Goal: Transaction & Acquisition: Purchase product/service

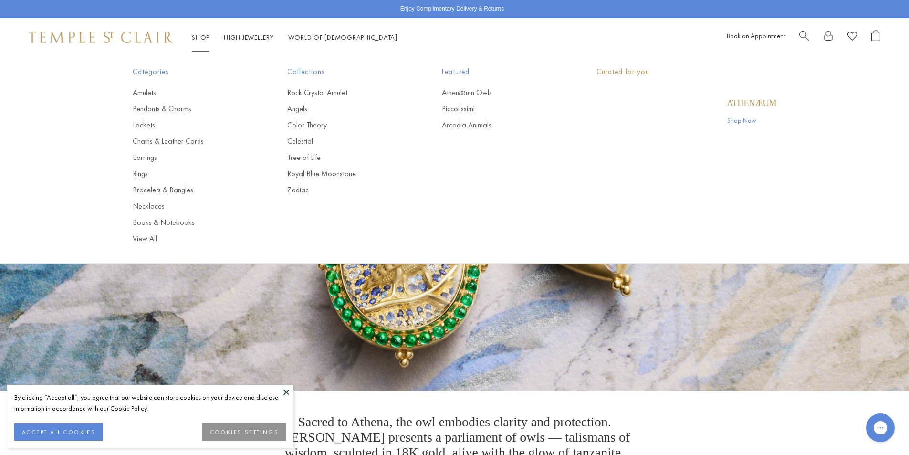
click at [206, 36] on link "Shop Shop" at bounding box center [201, 37] width 18 height 9
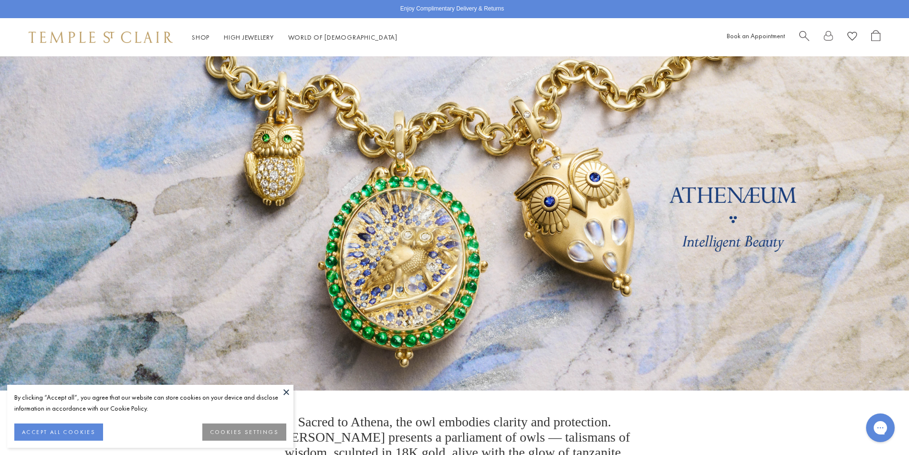
click at [289, 394] on button at bounding box center [286, 391] width 14 height 14
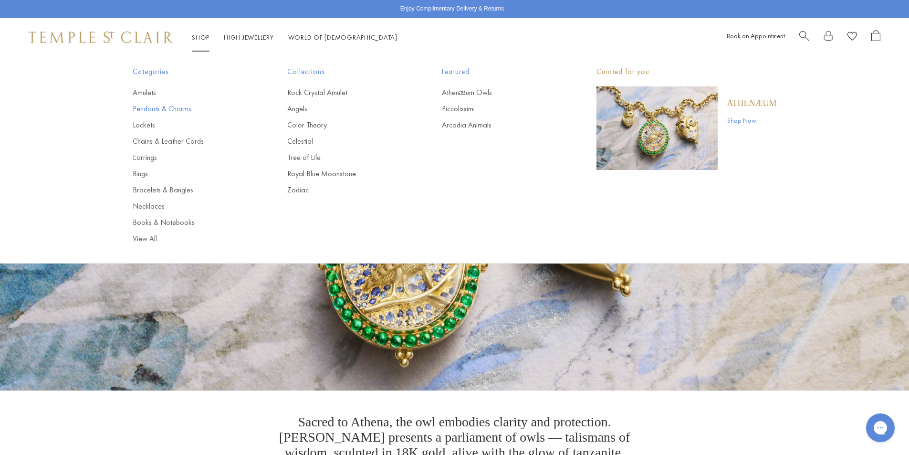
click at [151, 106] on link "Pendants & Charms" at bounding box center [191, 109] width 116 height 10
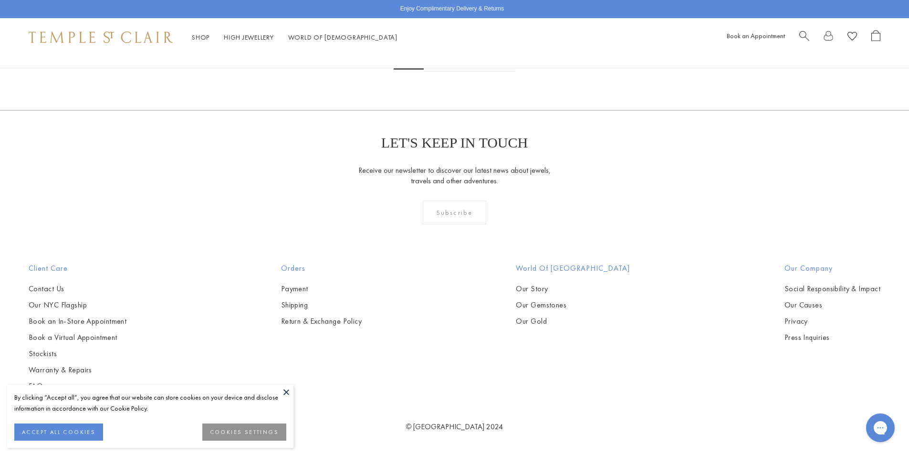
scroll to position [7320, 0]
click at [441, 72] on link "2" at bounding box center [439, 58] width 31 height 26
click at [288, 391] on button at bounding box center [286, 391] width 14 height 14
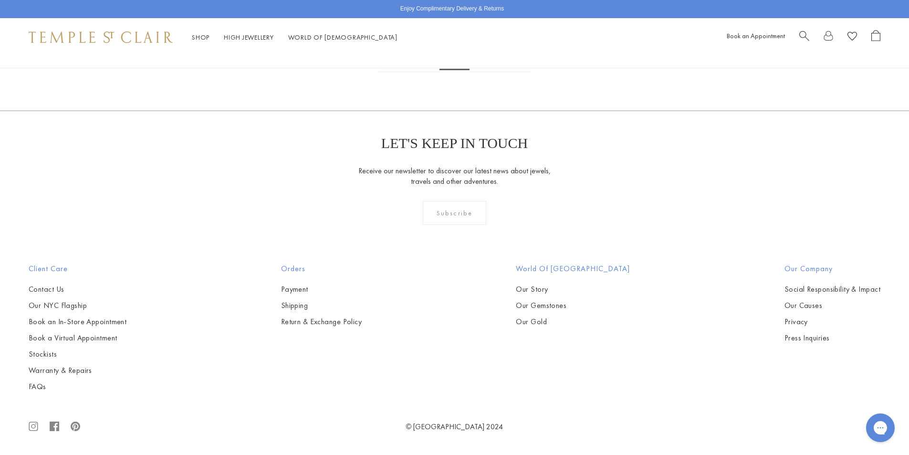
scroll to position [5916, 0]
